Goal: Task Accomplishment & Management: Manage account settings

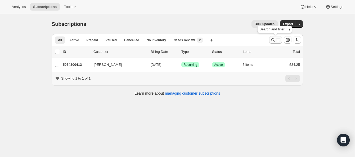
click at [273, 39] on icon "Search and filter results" at bounding box center [273, 39] width 5 height 5
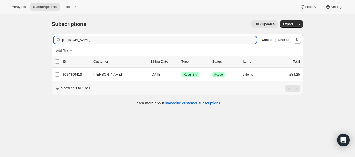
drag, startPoint x: 83, startPoint y: 40, endPoint x: 51, endPoint y: 34, distance: 32.1
click at [51, 34] on div "Filter subscribers lee fowler Clear Cancel Save as Add filter 0 selected Update…" at bounding box center [175, 70] width 256 height 81
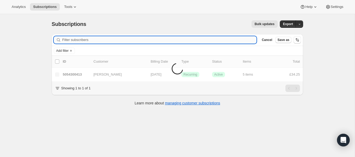
click at [69, 40] on input "Filter subscribers" at bounding box center [159, 39] width 195 height 7
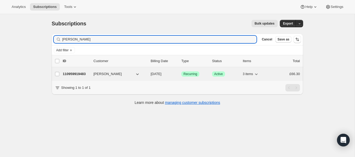
type input "[PERSON_NAME]"
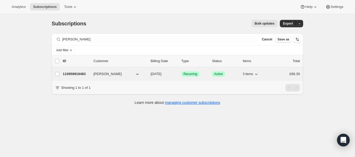
click at [86, 72] on p "110959919483" at bounding box center [76, 74] width 27 height 5
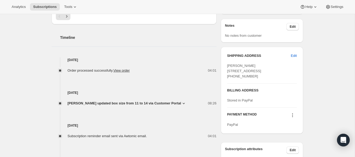
scroll to position [186, 0]
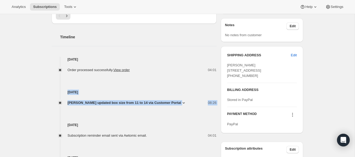
drag, startPoint x: 66, startPoint y: 94, endPoint x: 203, endPoint y: 111, distance: 138.4
click at [203, 111] on div "10 Sept 2025 Order processed successfully. View order 04:01 9 Sept 2025 Claire …" at bounding box center [134, 130] width 165 height 147
copy div "9 Sept 2025 Claire Pearson updated box size from 11 to 14 via Customer Portal 0…"
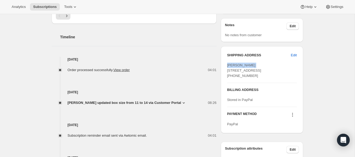
drag, startPoint x: 253, startPoint y: 65, endPoint x: 233, endPoint y: 66, distance: 19.6
click at [221, 66] on div "SHIPPING ADDRESS Edit Claire Pearson 4 Tenbury Drive Manchester ENG, M24 1ST Un…" at bounding box center [262, 89] width 82 height 87
copy span "[PERSON_NAME]"
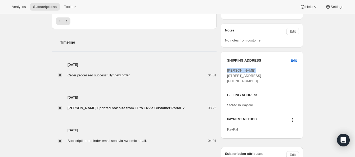
scroll to position [0, 0]
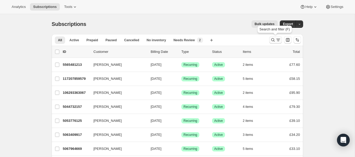
click at [273, 38] on icon "Search and filter results" at bounding box center [273, 39] width 5 height 5
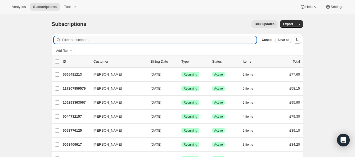
click at [128, 41] on input "Filter subscribers" at bounding box center [159, 39] width 195 height 7
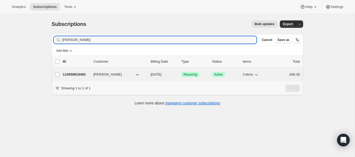
type input "[PERSON_NAME]"
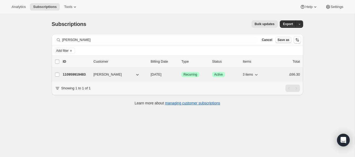
click at [86, 73] on p "110959919483" at bounding box center [76, 74] width 27 height 5
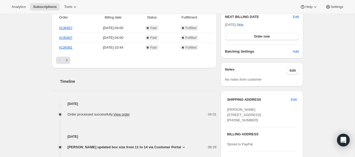
scroll to position [142, 0]
click at [294, 99] on span "Edit" at bounding box center [294, 99] width 6 height 5
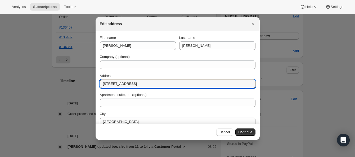
drag, startPoint x: 133, startPoint y: 85, endPoint x: 96, endPoint y: 84, distance: 37.1
click at [96, 84] on section "First name [PERSON_NAME] Last name [PERSON_NAME] Company (optional) Address [ST…" at bounding box center [178, 100] width 164 height 138
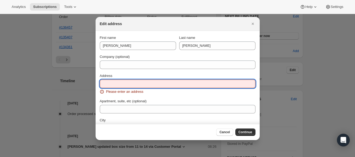
paste input "[STREET_ADDRESS]"
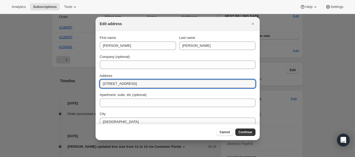
type input "[STREET_ADDRESS]"
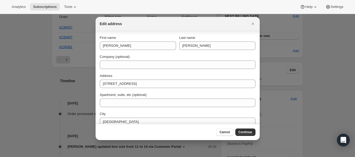
scroll to position [18, 0]
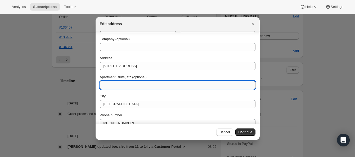
click at [109, 84] on input "Apartment, suite, etc (optional)" at bounding box center [178, 85] width 156 height 8
paste input "[PERSON_NAME]"
type input "[PERSON_NAME]"
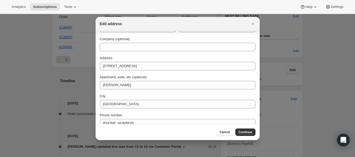
scroll to position [45, 0]
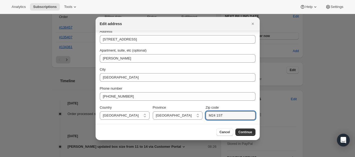
drag, startPoint x: 227, startPoint y: 115, endPoint x: 204, endPoint y: 113, distance: 22.8
click at [204, 114] on div "Country [GEOGRAPHIC_DATA] [GEOGRAPHIC_DATA] Province [GEOGRAPHIC_DATA] [GEOGRAP…" at bounding box center [178, 112] width 156 height 15
click at [214, 116] on input "Zip code" at bounding box center [231, 116] width 50 height 8
paste input "BL2 5FT"
type input "BL2 5FT"
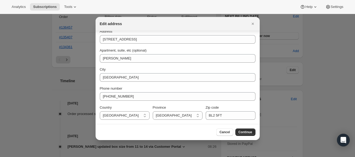
click at [249, 130] on button "Continue" at bounding box center [246, 132] width 20 height 7
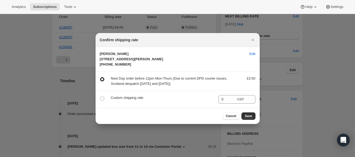
scroll to position [0, 0]
click at [251, 120] on button "Save" at bounding box center [249, 116] width 14 height 7
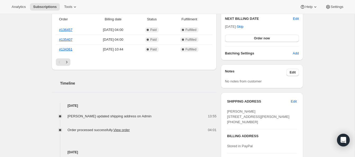
scroll to position [169, 0]
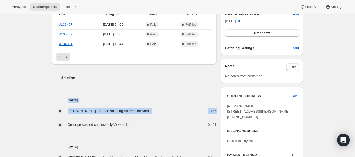
drag, startPoint x: 68, startPoint y: 94, endPoint x: 215, endPoint y: 112, distance: 148.2
click at [218, 111] on div "[PERSON_NAME] [EMAIL_ADDRESS][DOMAIN_NAME] · [PHONE_NUMBER] 1 subscription £617…" at bounding box center [175, 80] width 256 height 390
copy div "[DATE] [PERSON_NAME] updated shipping address on Admin 13:55"
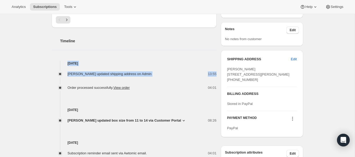
scroll to position [207, 0]
